Goal: Task Accomplishment & Management: Manage account settings

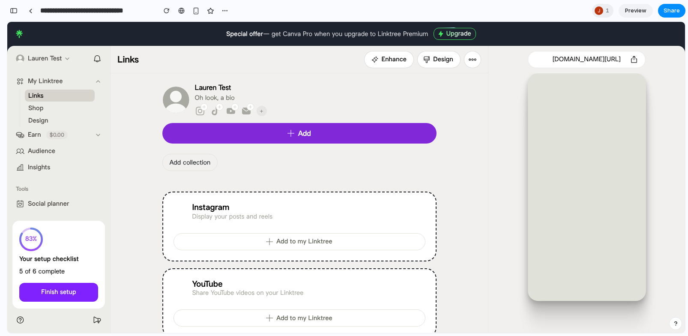
scroll to position [22, 0]
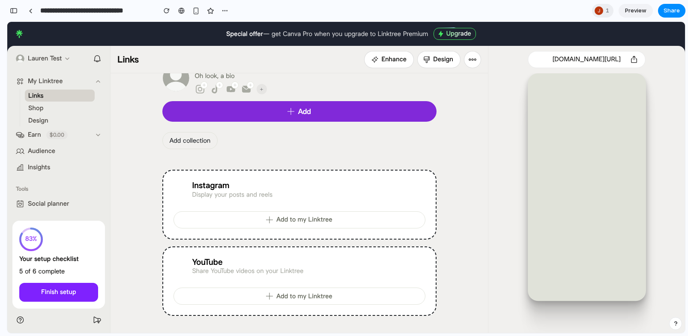
click at [356, 188] on div "Instagram Display your posts and reels" at bounding box center [299, 190] width 252 height 18
click at [605, 11] on div "1" at bounding box center [602, 11] width 21 height 14
click at [605, 11] on div "Seen by [PERSON_NAME]" at bounding box center [344, 168] width 688 height 336
